Goal: Information Seeking & Learning: Learn about a topic

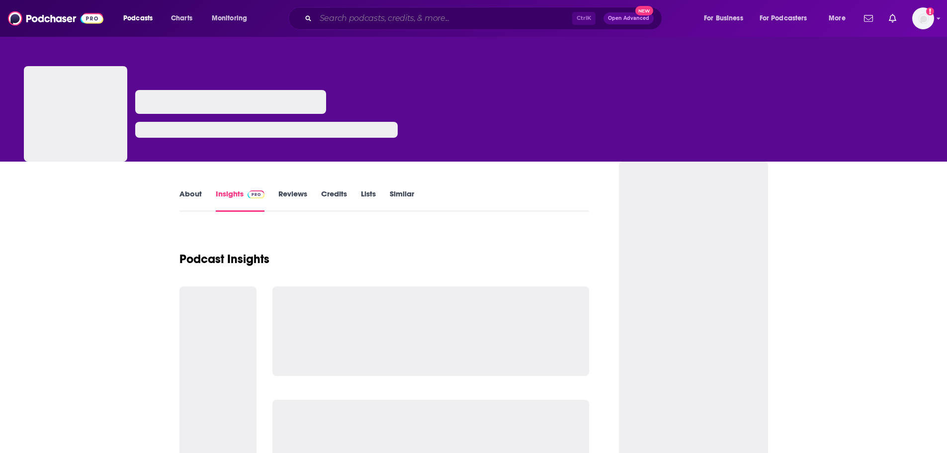
click at [409, 13] on input "Search podcasts, credits, & more..." at bounding box center [444, 18] width 257 height 16
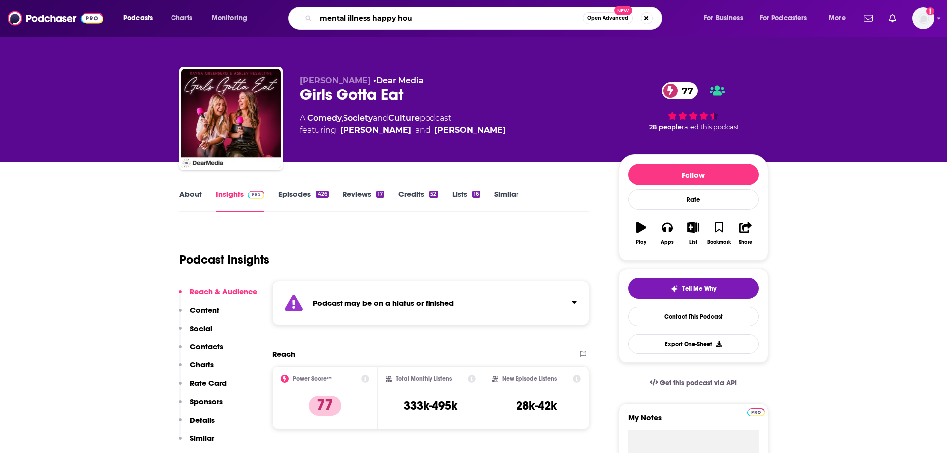
type input "mental illness happy hour"
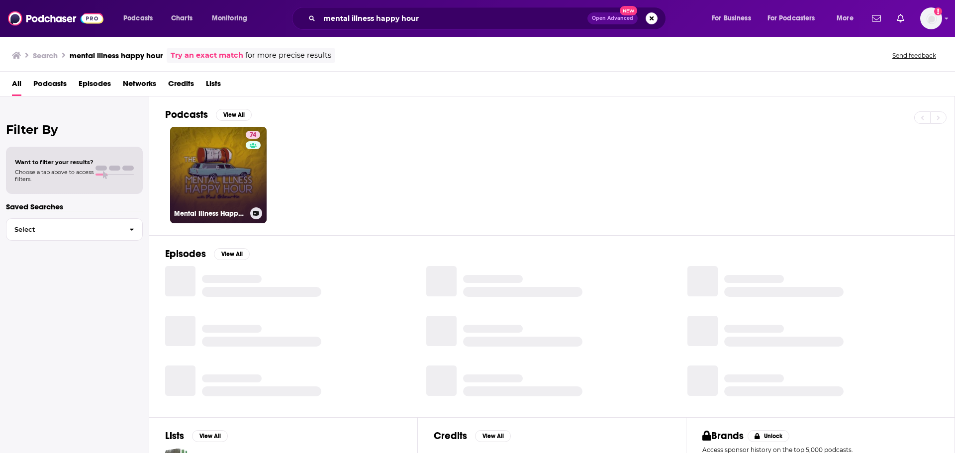
click at [213, 150] on link "74 Mental Illness Happy Hour" at bounding box center [218, 175] width 96 height 96
